Goal: Task Accomplishment & Management: Use online tool/utility

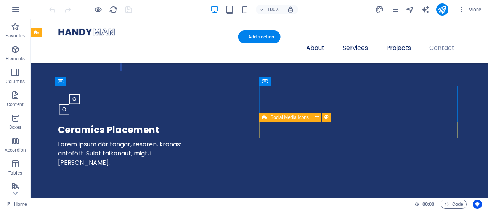
scroll to position [2669, 0]
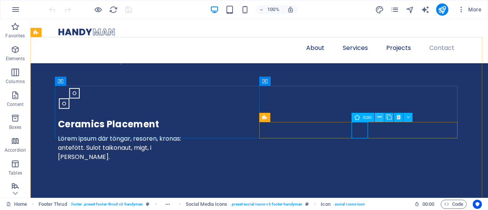
click at [381, 117] on icon at bounding box center [380, 117] width 4 height 8
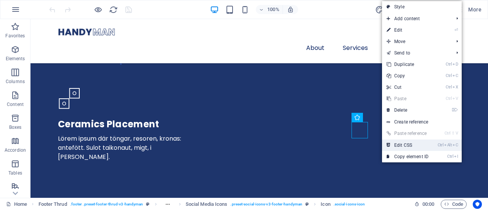
click at [395, 146] on link "Ctrl Alt C Edit CSS" at bounding box center [407, 145] width 51 height 11
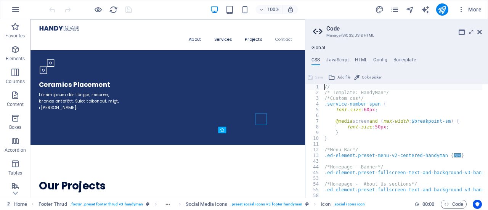
scroll to position [2656, 0]
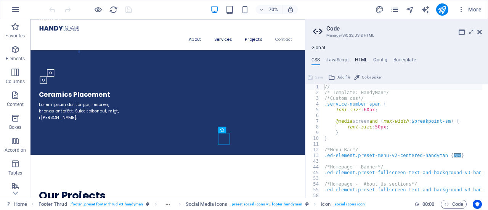
click at [360, 59] on h4 "HTML" at bounding box center [361, 61] width 13 height 8
type textarea "<a href="#main-content" class="wv-link-content button">Skip to main content</a>"
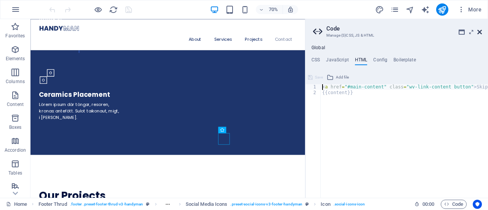
click at [480, 29] on icon at bounding box center [479, 32] width 5 height 6
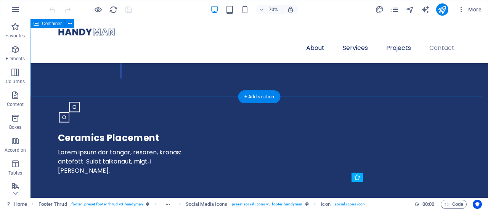
scroll to position [2609, 0]
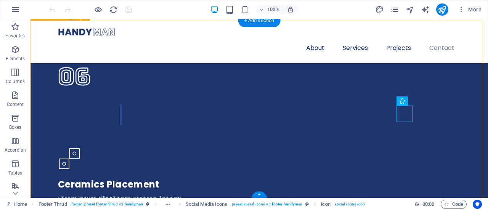
scroll to position [2685, 0]
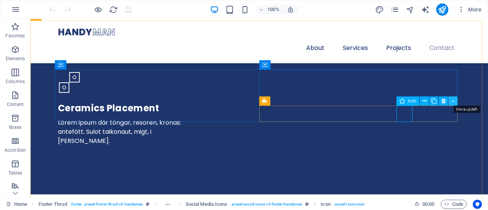
click at [451, 100] on icon at bounding box center [452, 101] width 3 height 8
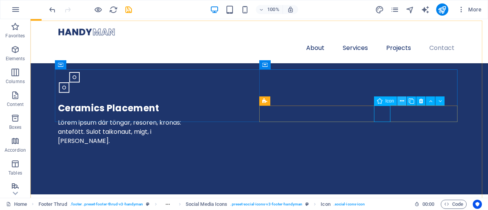
click at [403, 101] on icon at bounding box center [402, 101] width 4 height 8
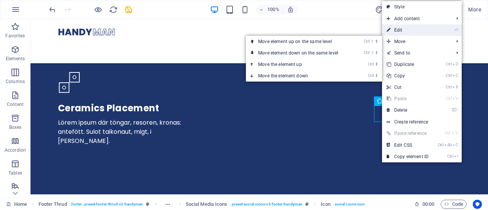
click at [402, 29] on link "⏎ Edit" at bounding box center [407, 29] width 51 height 11
select select "xMidYMid"
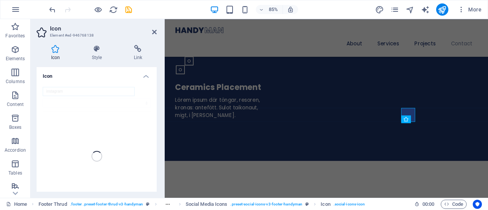
scroll to position [2757, 0]
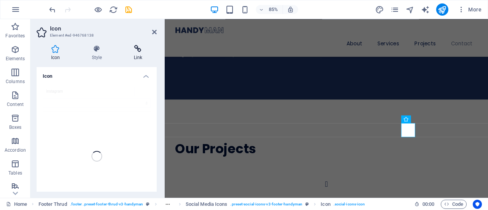
click at [141, 53] on h4 "Link" at bounding box center [137, 53] width 37 height 16
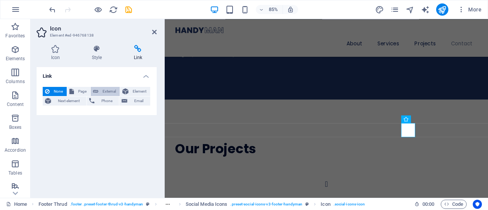
click at [103, 88] on span "External" at bounding box center [109, 91] width 17 height 9
select select "blank"
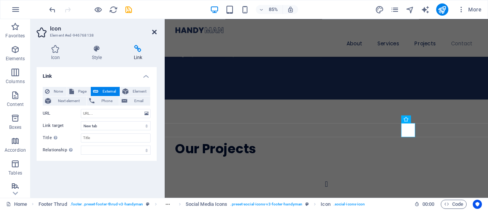
click at [152, 32] on header "Icon Element #ed-946768138" at bounding box center [97, 29] width 120 height 20
click at [154, 31] on icon at bounding box center [154, 32] width 5 height 6
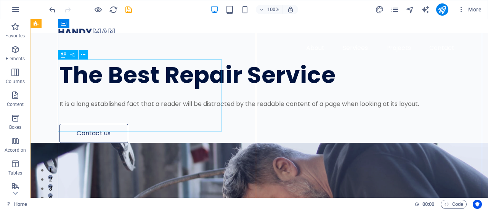
scroll to position [38, 0]
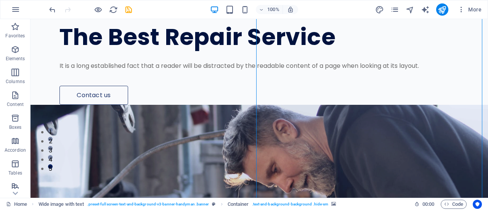
select select "px"
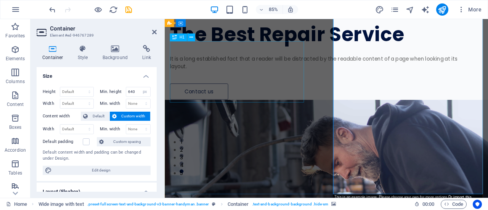
click at [257, 49] on div "The Best Repair Service" at bounding box center [341, 37] width 340 height 24
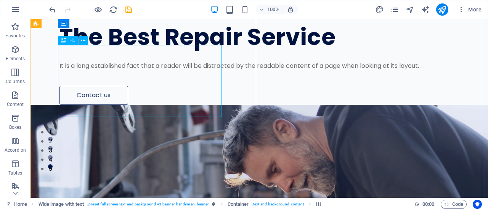
click at [148, 49] on div "The Best Repair Service" at bounding box center [255, 37] width 393 height 24
click at [15, 10] on icon "button" at bounding box center [15, 9] width 9 height 9
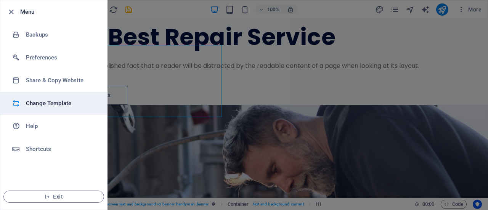
click at [56, 100] on h6 "Change Template" at bounding box center [61, 103] width 71 height 9
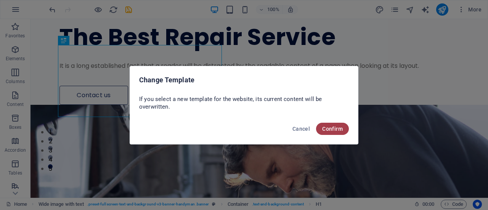
click at [337, 131] on span "Confirm" at bounding box center [332, 129] width 21 height 6
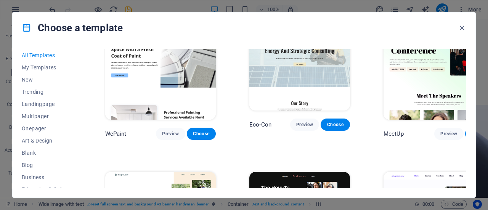
scroll to position [572, 0]
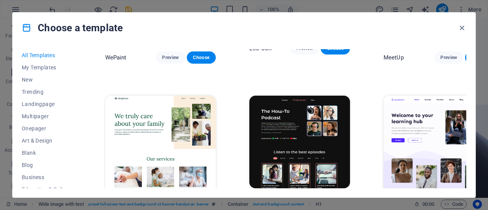
drag, startPoint x: 79, startPoint y: 87, endPoint x: 82, endPoint y: 116, distance: 29.9
click at [80, 120] on div "All Templates My Templates New Trending Landingpage Multipager Onepager Art & D…" at bounding box center [51, 118] width 59 height 139
click at [49, 69] on span "My Templates" at bounding box center [47, 67] width 50 height 6
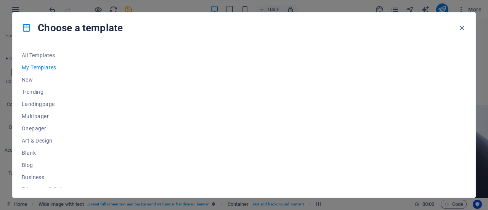
drag, startPoint x: 82, startPoint y: 82, endPoint x: 81, endPoint y: 122, distance: 40.0
click at [81, 121] on div "All Templates My Templates New Trending Landingpage Multipager Onepager Art & D…" at bounding box center [244, 120] width 463 height 154
click at [37, 55] on span "All Templates" at bounding box center [47, 55] width 50 height 6
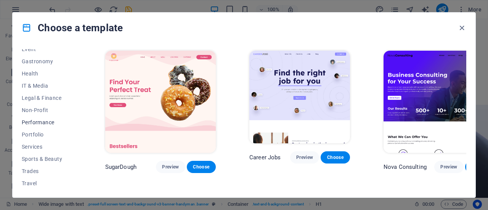
scroll to position [165, 0]
click at [39, 156] on span "Trades" at bounding box center [47, 158] width 50 height 6
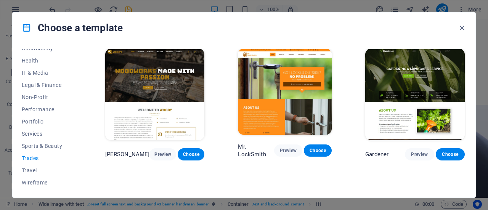
scroll to position [142, 0]
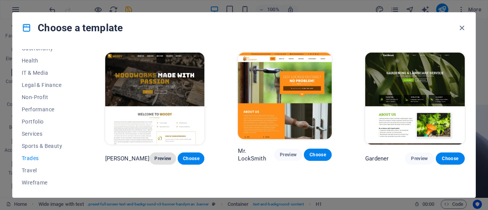
click at [161, 156] on span "Preview" at bounding box center [163, 159] width 14 height 6
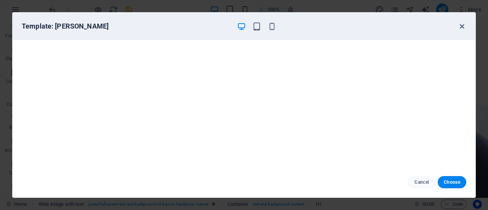
click at [463, 24] on icon "button" at bounding box center [462, 26] width 9 height 9
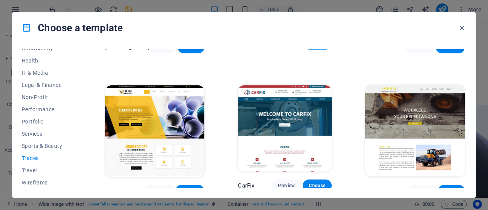
scroll to position [256, 0]
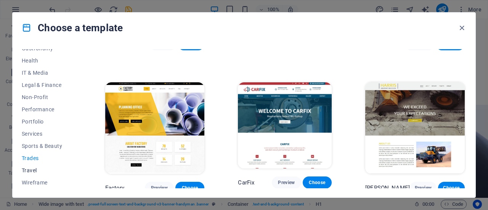
click at [32, 172] on span "Travel" at bounding box center [47, 170] width 50 height 6
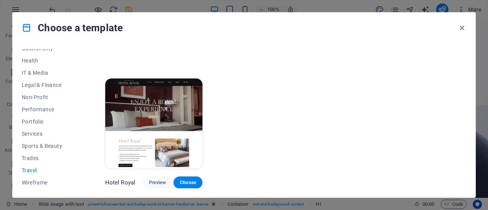
scroll to position [253, 0]
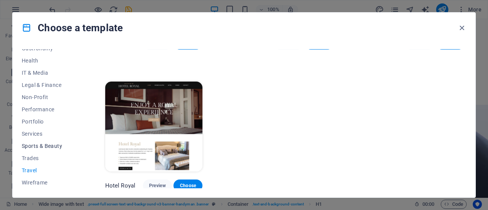
click at [34, 148] on span "Sports & Beauty" at bounding box center [47, 146] width 50 height 6
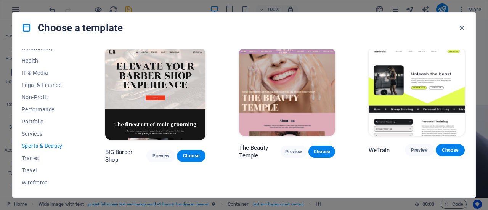
scroll to position [0, 0]
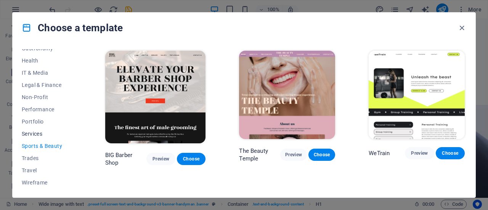
click at [32, 132] on span "Services" at bounding box center [47, 134] width 50 height 6
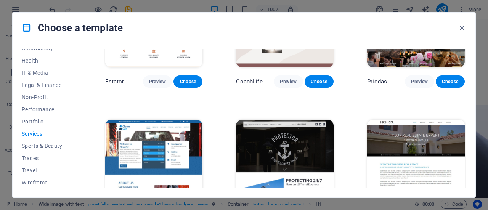
scroll to position [496, 0]
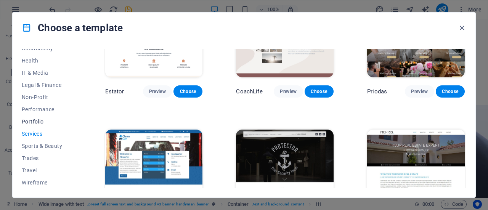
click at [41, 117] on button "Portfolio" at bounding box center [47, 122] width 50 height 12
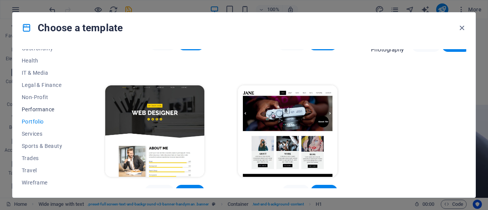
click at [36, 109] on span "Performance" at bounding box center [47, 109] width 50 height 6
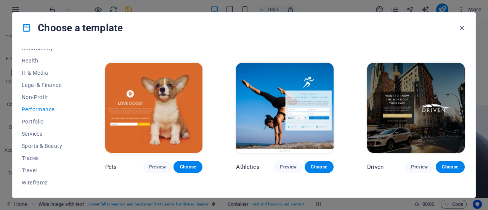
scroll to position [229, 0]
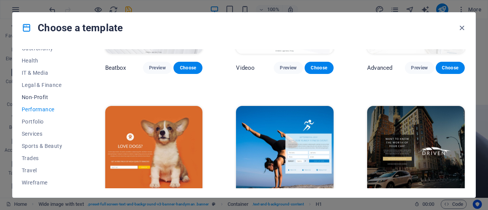
click at [37, 95] on span "Non-Profit" at bounding box center [47, 97] width 50 height 6
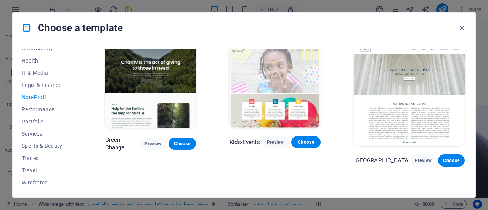
scroll to position [0, 0]
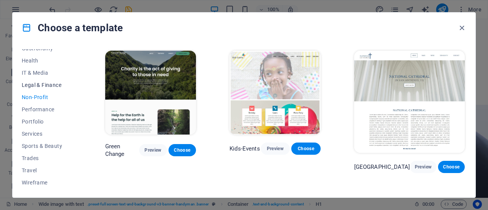
click at [47, 87] on span "Legal & Finance" at bounding box center [47, 85] width 50 height 6
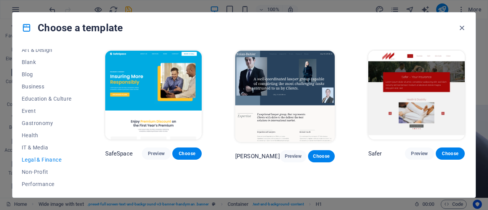
scroll to position [89, 0]
click at [35, 147] on span "IT & Media" at bounding box center [47, 149] width 50 height 6
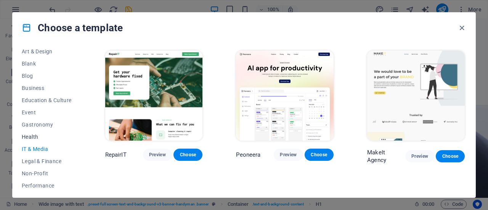
click at [33, 136] on span "Health" at bounding box center [47, 137] width 50 height 6
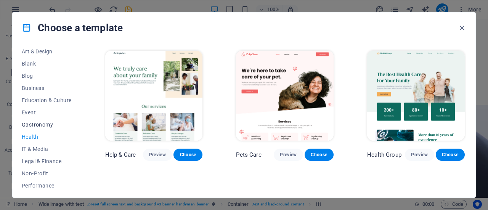
click at [36, 125] on span "Gastronomy" at bounding box center [47, 125] width 50 height 6
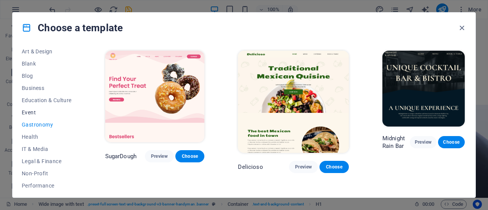
click at [32, 109] on button "Event" at bounding box center [47, 112] width 50 height 12
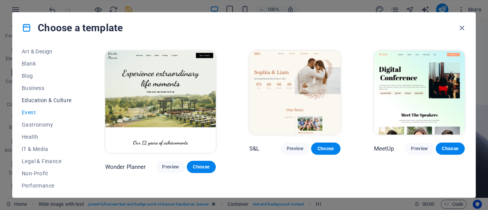
click at [35, 99] on span "Education & Culture" at bounding box center [47, 100] width 50 height 6
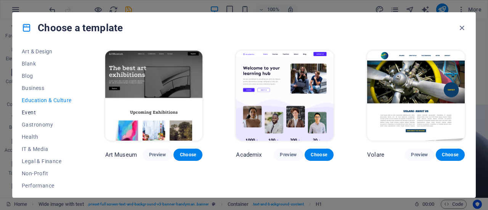
click at [32, 115] on span "Event" at bounding box center [47, 112] width 50 height 6
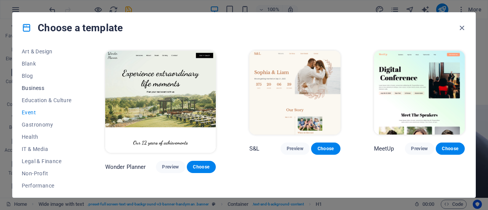
click at [34, 90] on span "Business" at bounding box center [47, 88] width 50 height 6
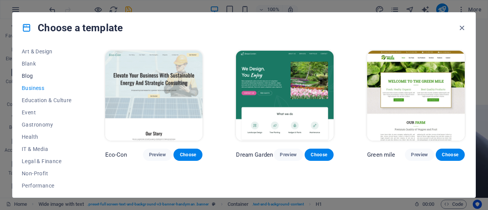
click at [32, 77] on span "Blog" at bounding box center [47, 76] width 50 height 6
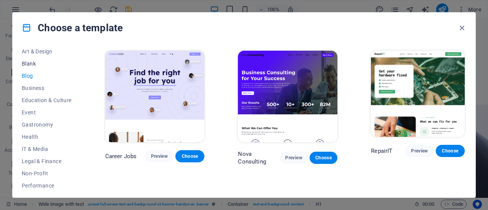
click at [31, 66] on span "Blank" at bounding box center [47, 64] width 50 height 6
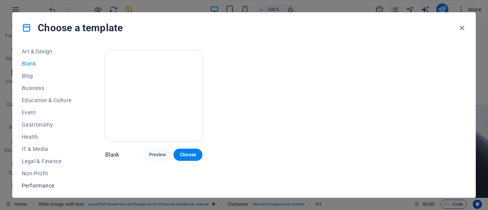
scroll to position [165, 0]
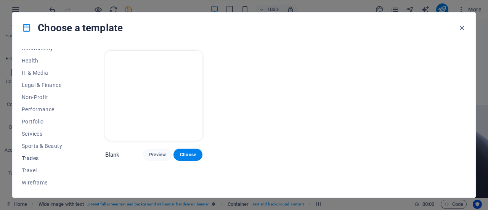
click at [34, 159] on span "Trades" at bounding box center [47, 158] width 50 height 6
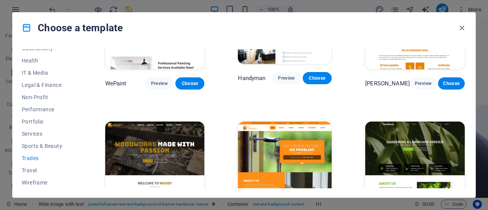
scroll to position [114, 0]
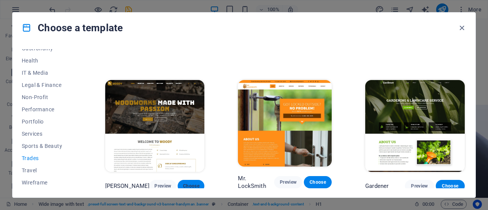
click at [184, 183] on span "Choose" at bounding box center [191, 186] width 14 height 6
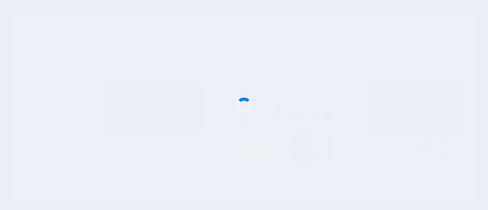
checkbox input "false"
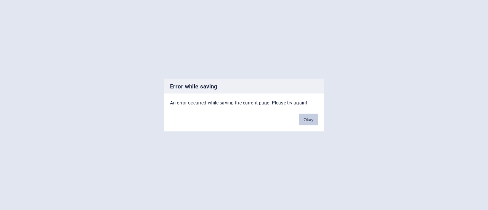
click at [310, 116] on button "Okay" at bounding box center [308, 119] width 19 height 11
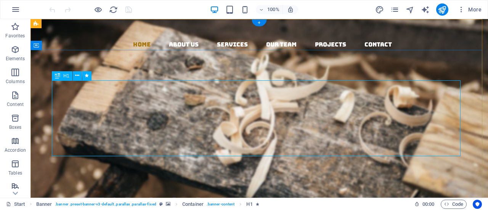
click at [148, 172] on div "Woodworks ­ made with Passion" at bounding box center [259, 210] width 409 height 76
click at [149, 172] on div "Woodworks ­ made with Passion" at bounding box center [259, 210] width 409 height 76
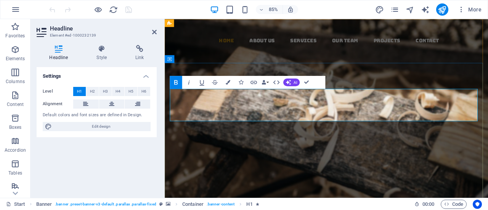
scroll to position [0, 2]
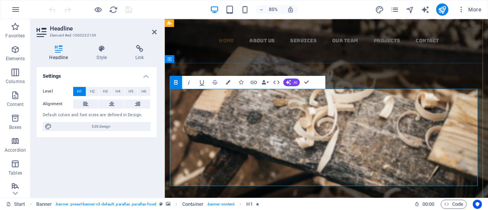
drag, startPoint x: 431, startPoint y: 187, endPoint x: 235, endPoint y: 151, distance: 199.2
drag, startPoint x: 98, startPoint y: 135, endPoint x: 99, endPoint y: 52, distance: 83.1
click at [99, 52] on icon at bounding box center [102, 49] width 36 height 8
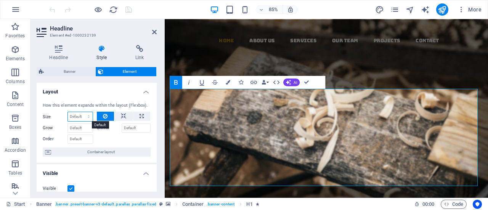
click at [88, 119] on select "Default auto px % 1/1 1/2 1/3 1/4 1/5 1/6 1/7 1/8 1/9 1/10" at bounding box center [80, 116] width 25 height 9
click at [89, 114] on select "Default auto px % 1/1 1/2 1/3 1/4 1/5 1/6 1/7 1/8 1/9 1/10" at bounding box center [80, 116] width 25 height 9
select select "1/10"
click at [81, 112] on select "Default auto px % 1/1 1/2 1/3 1/4 1/5 1/6 1/7 1/8 1/9 1/10" at bounding box center [80, 116] width 25 height 9
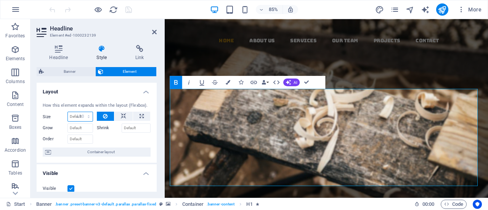
type input "10"
select select "%"
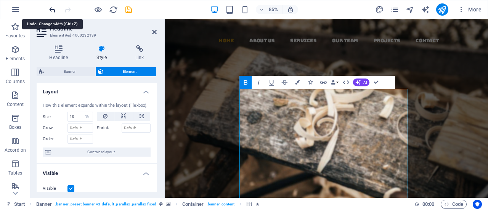
click at [53, 9] on icon "undo" at bounding box center [52, 9] width 9 height 9
select select "DISABLED_OPTION_VALUE"
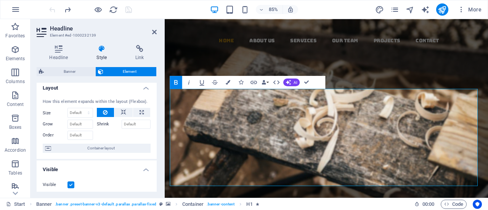
scroll to position [0, 0]
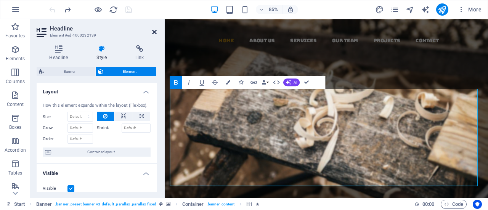
click at [153, 32] on icon at bounding box center [154, 32] width 5 height 6
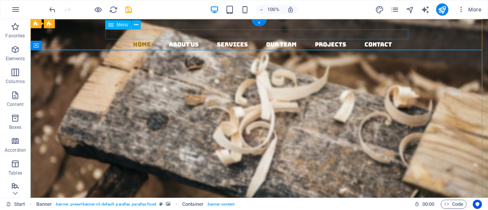
click at [173, 40] on nav "Home About us Services Our Team Projects Contact" at bounding box center [262, 45] width 451 height 10
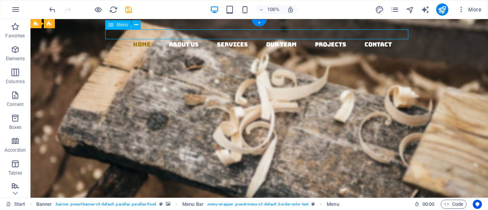
click at [186, 40] on nav "Home About us Services Our Team Projects Contact" at bounding box center [262, 45] width 451 height 10
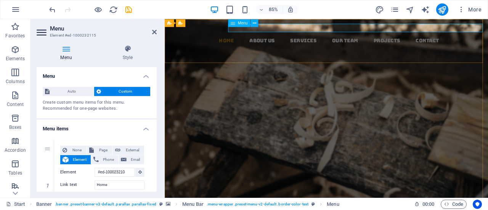
click at [316, 40] on nav "Home About us Services Our Team Projects Contact" at bounding box center [358, 45] width 374 height 10
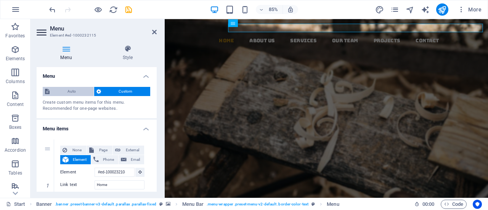
click at [60, 88] on span "Auto" at bounding box center [72, 91] width 40 height 9
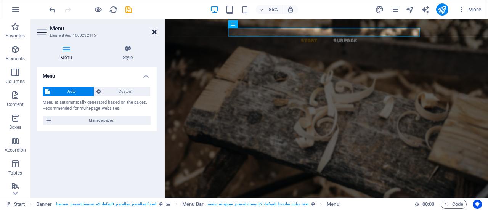
click at [152, 30] on icon at bounding box center [154, 32] width 5 height 6
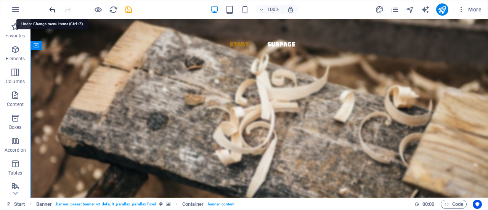
click at [53, 8] on icon "undo" at bounding box center [52, 9] width 9 height 9
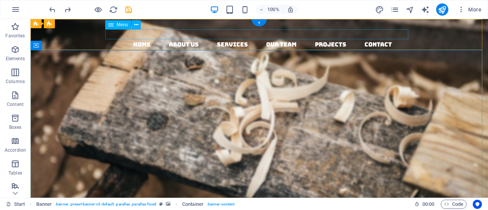
click at [184, 40] on nav "Home About us Services Our Team Projects Contact" at bounding box center [262, 45] width 451 height 10
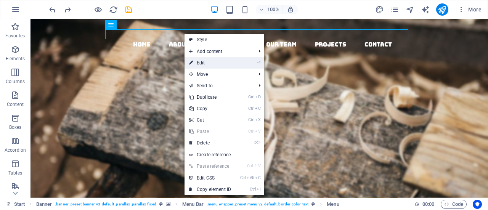
click at [207, 64] on link "⏎ Edit" at bounding box center [210, 62] width 51 height 11
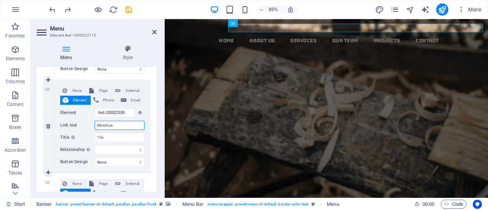
click at [117, 124] on input "About us" at bounding box center [120, 125] width 50 height 9
type input "About me"
select select
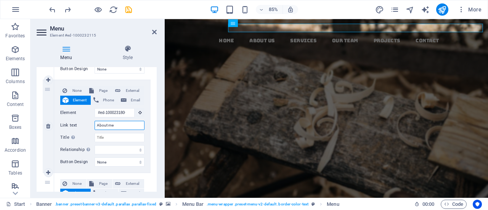
select select
type input "About me"
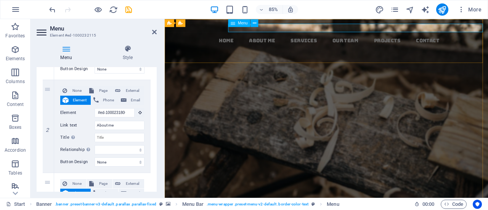
click at [396, 40] on nav "Home About me Services Our Team Projects Contact" at bounding box center [358, 45] width 374 height 10
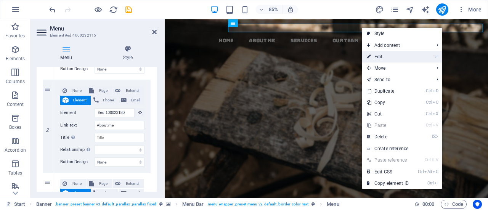
click at [374, 55] on link "⏎ Edit" at bounding box center [387, 56] width 51 height 11
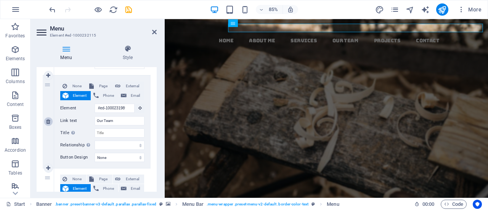
click at [48, 119] on icon at bounding box center [48, 121] width 4 height 5
select select
type input "#ed-1000232082"
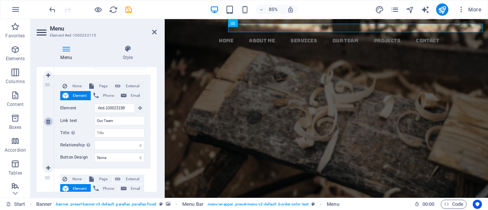
type input "Projects"
select select
type input "#ed-1000232025"
type input "Contact"
select select
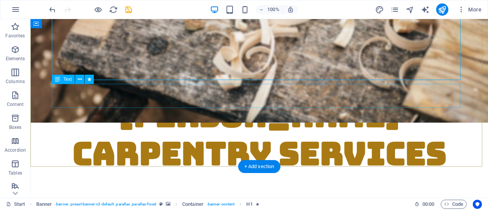
scroll to position [76, 0]
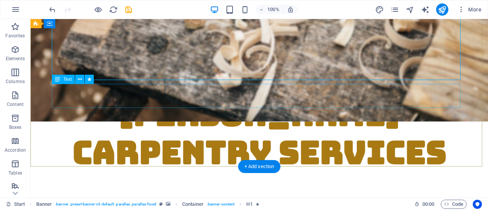
click at [240, 176] on div "Lorem ipsum dolor sit amet, consectetuer adipiscing elit. Aenean commodo ligula…" at bounding box center [259, 188] width 409 height 24
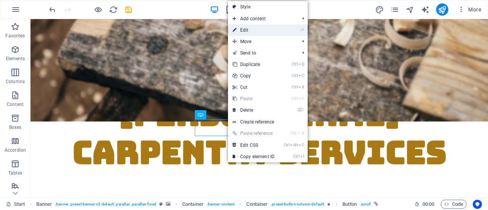
click at [245, 30] on link "⏎ Edit" at bounding box center [253, 29] width 51 height 11
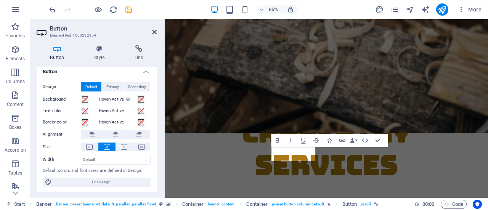
scroll to position [5, 0]
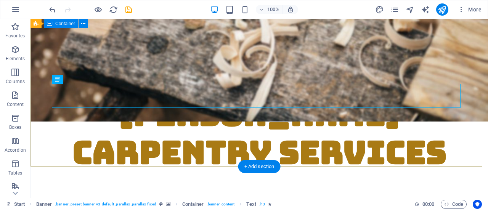
click at [344, 154] on div "[PERSON_NAME] carpentry services Lorem ipsum dolor sit amet, consectetuer adipi…" at bounding box center [260, 172] width 458 height 214
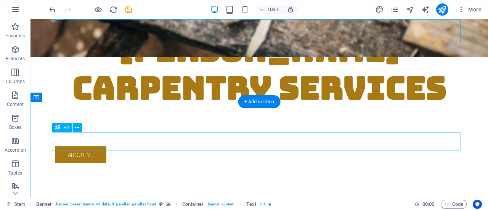
scroll to position [153, 0]
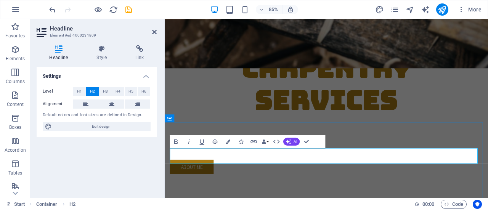
drag, startPoint x: 440, startPoint y: 181, endPoint x: 377, endPoint y: 182, distance: 63.3
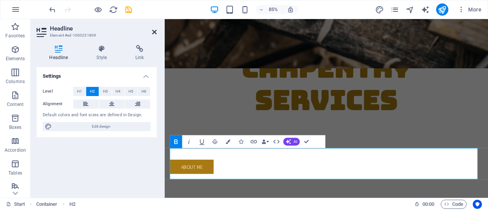
click at [154, 31] on icon at bounding box center [154, 32] width 5 height 6
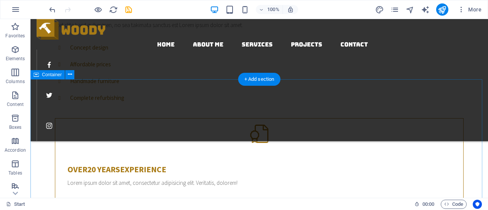
scroll to position [419, 0]
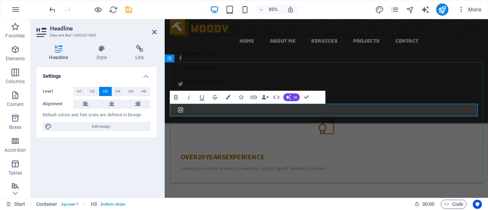
scroll to position [470, 0]
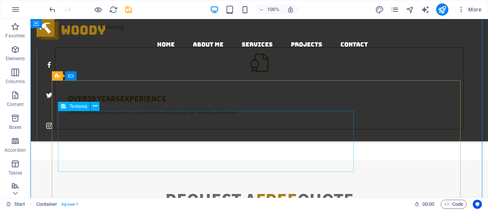
scroll to position [486, 0]
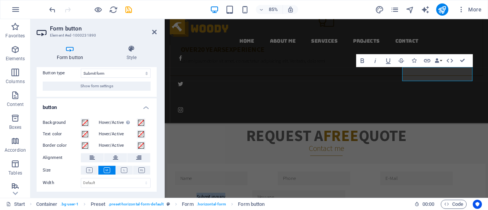
scroll to position [0, 0]
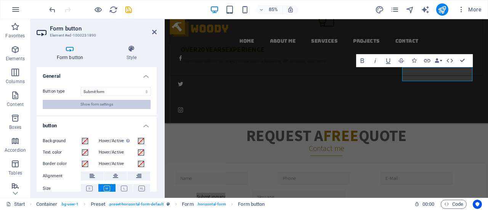
click at [116, 105] on button "Show form settings" at bounding box center [97, 104] width 108 height 9
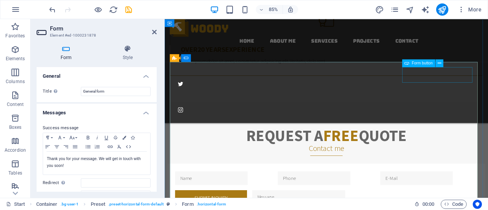
click at [440, 64] on icon at bounding box center [439, 63] width 3 height 7
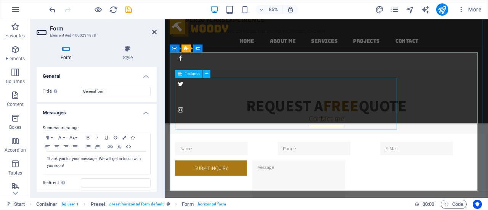
scroll to position [546, 0]
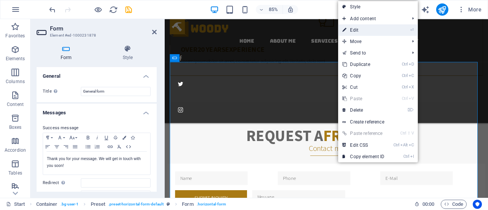
click at [357, 26] on link "⏎ Edit" at bounding box center [363, 29] width 51 height 11
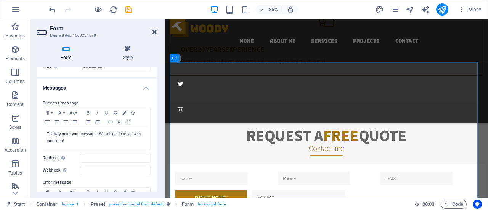
scroll to position [0, 0]
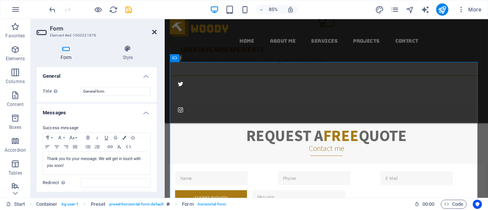
drag, startPoint x: 155, startPoint y: 31, endPoint x: 153, endPoint y: 48, distance: 16.9
click at [155, 31] on icon at bounding box center [154, 32] width 5 height 6
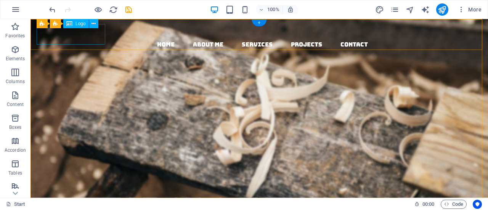
click at [91, 35] on div at bounding box center [262, 29] width 451 height 21
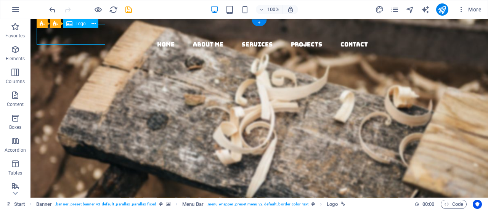
click at [91, 35] on div at bounding box center [262, 29] width 451 height 21
select select "px"
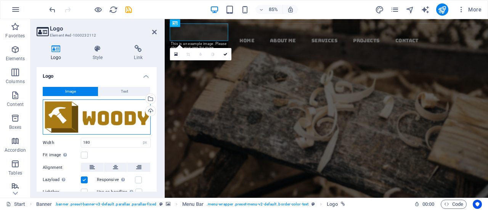
click at [111, 117] on div "Drag files here, click to choose files or select files from Files or our free s…" at bounding box center [97, 117] width 108 height 35
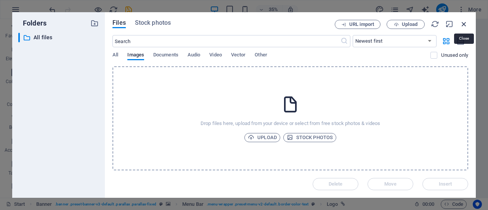
drag, startPoint x: 464, startPoint y: 26, endPoint x: 334, endPoint y: 21, distance: 129.7
click at [464, 26] on icon "button" at bounding box center [464, 24] width 8 height 8
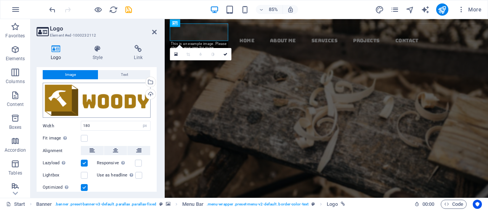
scroll to position [3, 0]
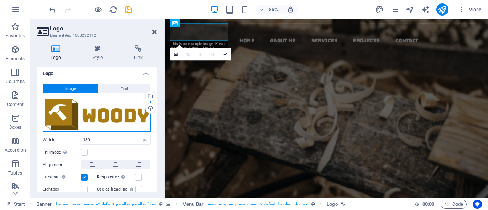
click at [112, 117] on div "Drag files here, click to choose files or select files from Files or our free s…" at bounding box center [97, 114] width 108 height 35
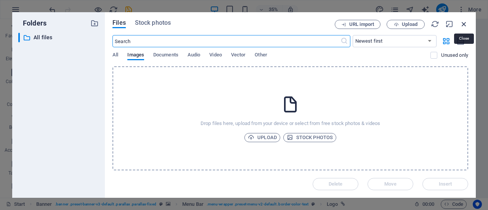
click at [461, 22] on icon "button" at bounding box center [464, 24] width 8 height 8
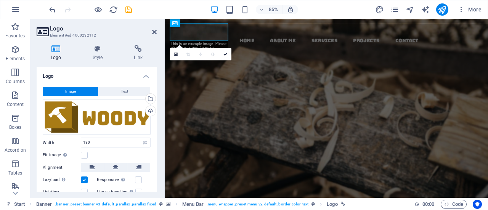
scroll to position [40, 0]
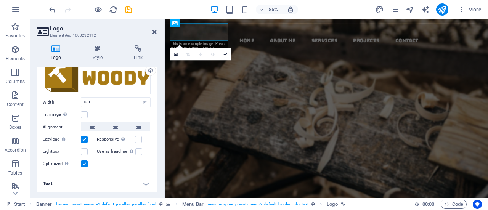
click at [146, 188] on h4 "Text" at bounding box center [97, 184] width 120 height 18
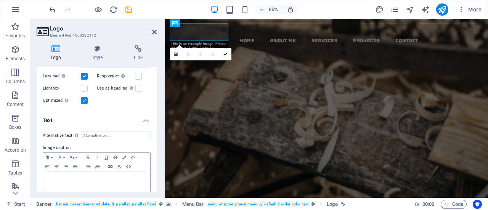
scroll to position [112, 0]
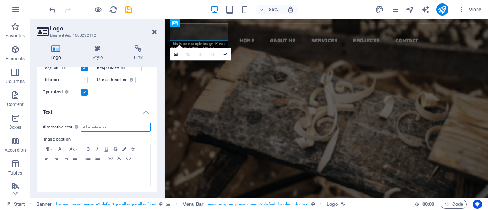
click at [108, 126] on input "Alternative text The alternative text is used by devices that cannot display im…" at bounding box center [116, 127] width 70 height 9
type input "CHCS"
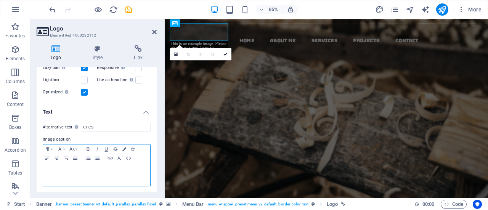
click at [60, 175] on div at bounding box center [96, 174] width 107 height 23
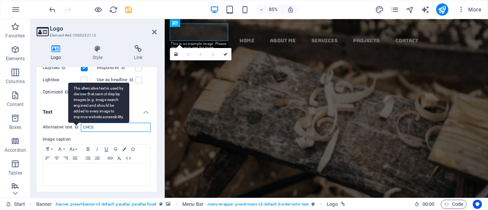
click at [74, 125] on div "Alternative text The alternative text is used by devices that cannot display im…" at bounding box center [97, 127] width 108 height 9
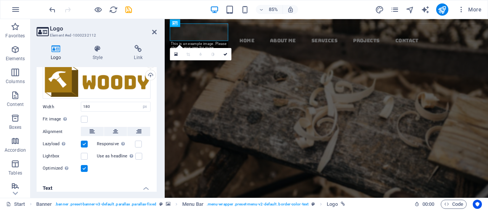
scroll to position [0, 0]
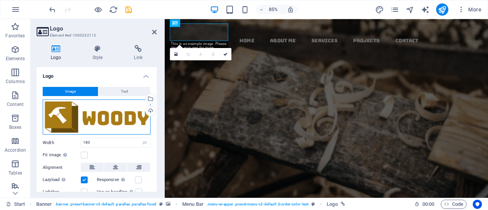
click at [119, 118] on div "Drag files here, click to choose files or select files from Files or our free s…" at bounding box center [97, 117] width 108 height 35
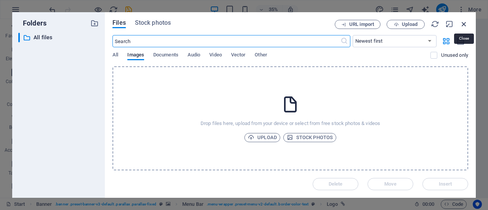
click at [464, 25] on icon "button" at bounding box center [464, 24] width 8 height 8
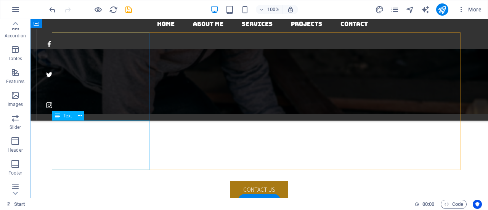
scroll to position [915, 0]
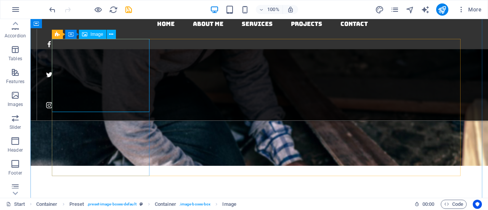
select select "%"
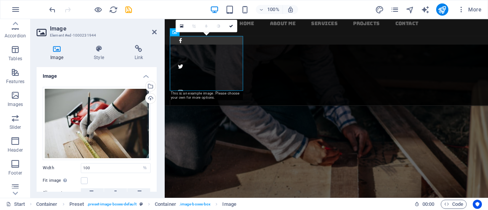
scroll to position [975, 0]
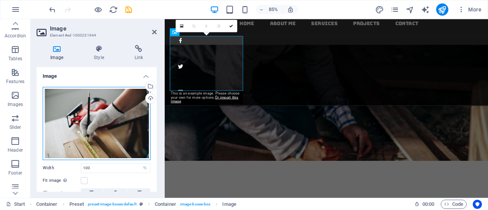
drag, startPoint x: 5, startPoint y: 110, endPoint x: 124, endPoint y: 122, distance: 118.8
click at [124, 122] on div "Drag files here, click to choose files or select files from Files or our free s…" at bounding box center [97, 123] width 108 height 73
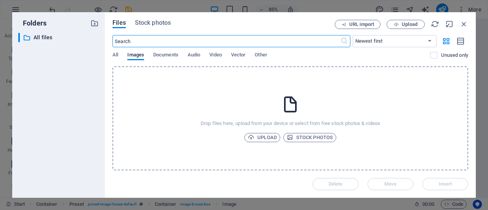
scroll to position [1203, 0]
click at [254, 134] on icon "button" at bounding box center [251, 137] width 6 height 6
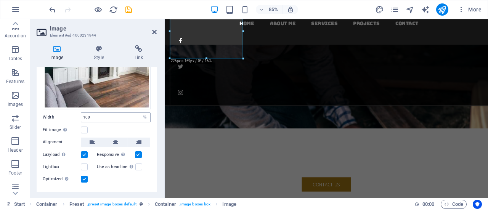
scroll to position [100, 0]
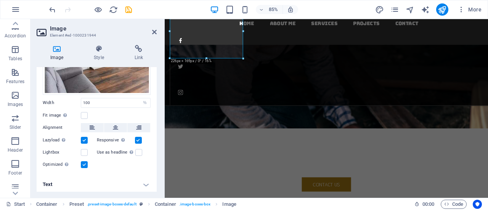
click at [147, 185] on h4 "Text" at bounding box center [97, 184] width 120 height 18
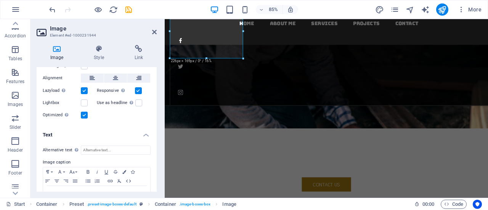
scroll to position [171, 0]
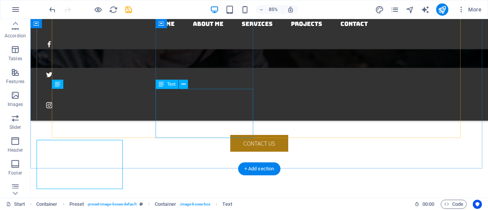
scroll to position [953, 0]
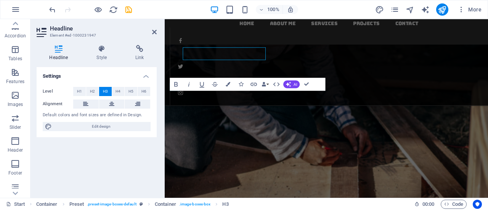
scroll to position [975, 0]
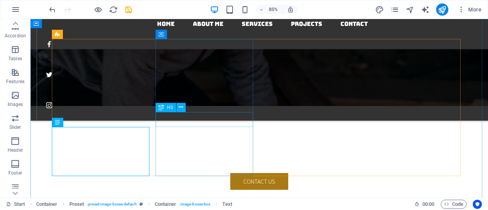
scroll to position [915, 0]
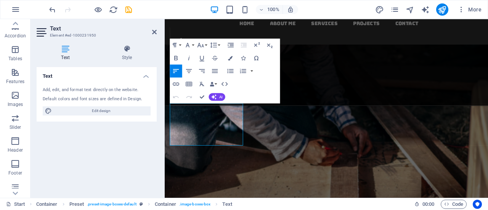
scroll to position [975, 0]
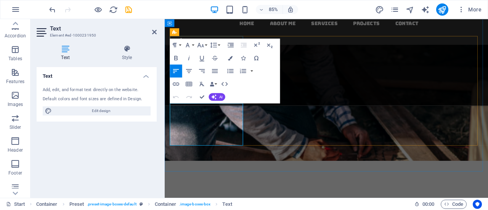
drag, startPoint x: 222, startPoint y: 158, endPoint x: 176, endPoint y: 129, distance: 54.8
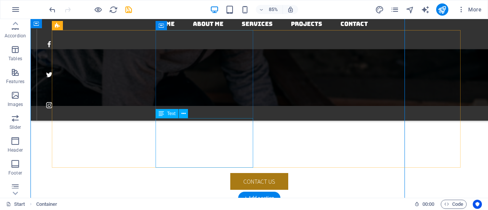
scroll to position [924, 0]
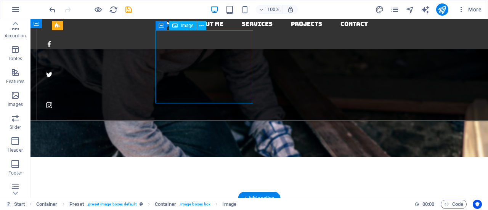
select select "%"
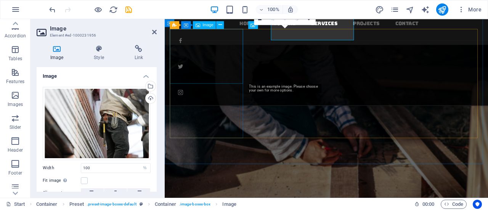
scroll to position [984, 0]
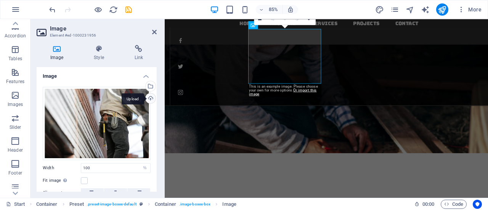
click at [150, 96] on div "Upload" at bounding box center [149, 98] width 11 height 11
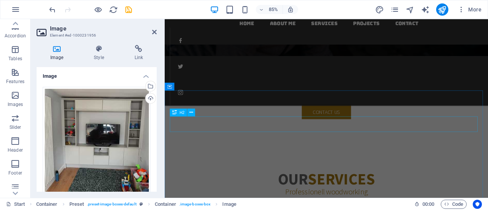
scroll to position [1022, 0]
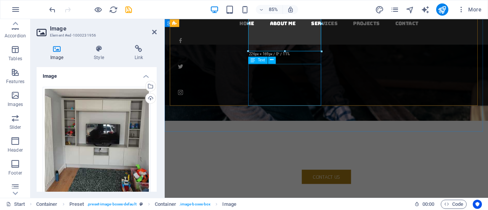
drag, startPoint x: 308, startPoint y: 95, endPoint x: 308, endPoint y: 91, distance: 4.6
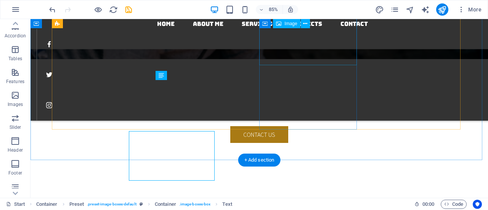
scroll to position [962, 0]
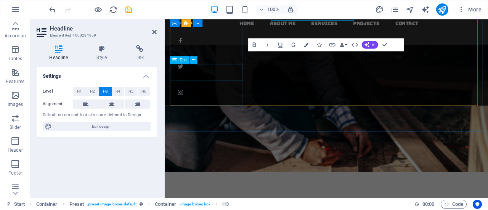
scroll to position [1022, 0]
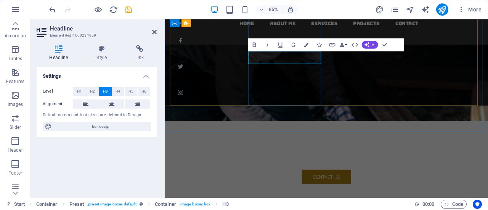
drag, startPoint x: 298, startPoint y: 64, endPoint x: 310, endPoint y: 64, distance: 12.2
drag, startPoint x: 329, startPoint y: 64, endPoint x: 245, endPoint y: 64, distance: 84.3
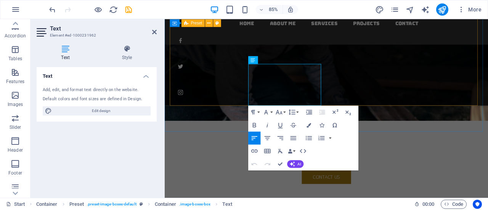
drag, startPoint x: 321, startPoint y: 114, endPoint x: 261, endPoint y: 79, distance: 68.9
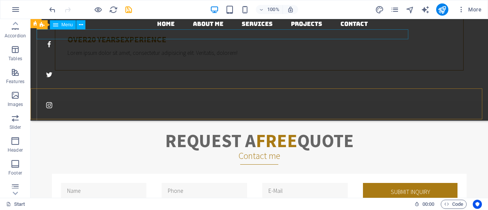
scroll to position [466, 0]
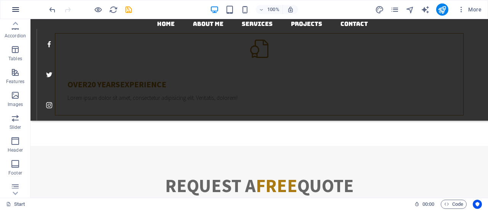
click at [17, 10] on icon "button" at bounding box center [15, 9] width 9 height 9
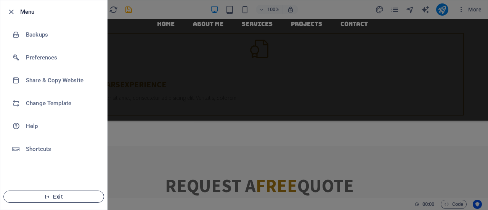
click at [56, 197] on span "Exit" at bounding box center [54, 197] width 88 height 6
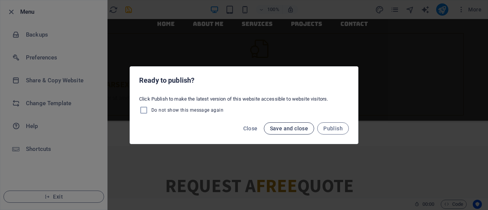
click at [283, 130] on span "Save and close" at bounding box center [289, 128] width 39 height 6
checkbox input "false"
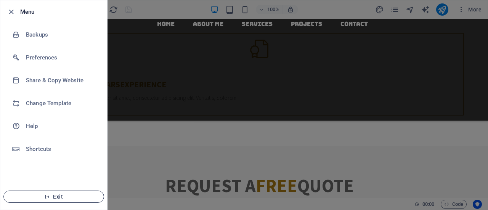
click at [59, 198] on span "Exit" at bounding box center [54, 197] width 88 height 6
